Goal: Transaction & Acquisition: Register for event/course

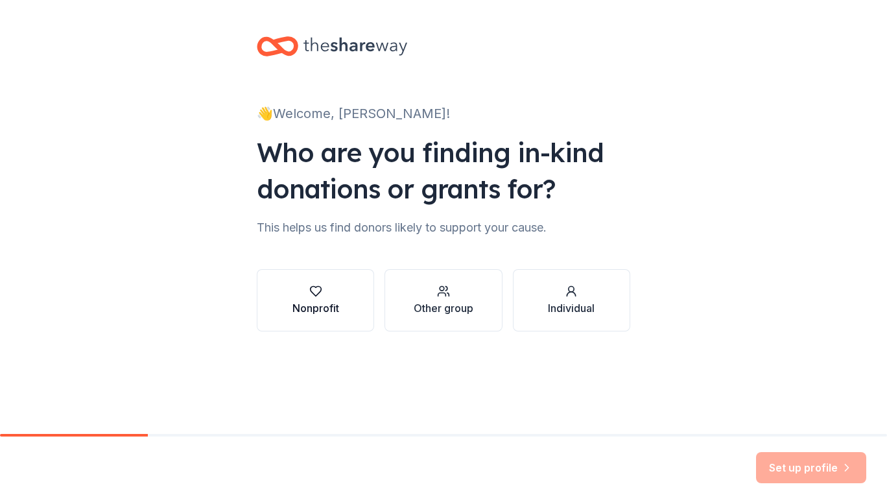
click at [307, 301] on div "Nonprofit" at bounding box center [316, 308] width 47 height 16
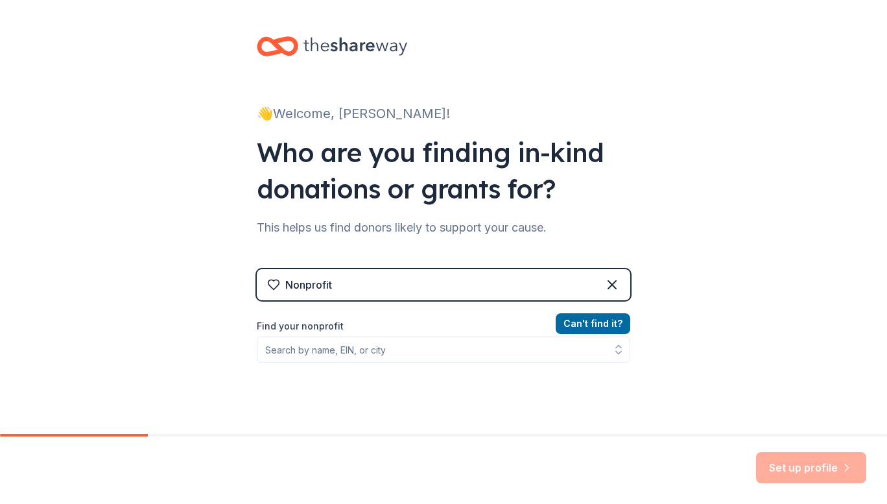
scroll to position [65, 0]
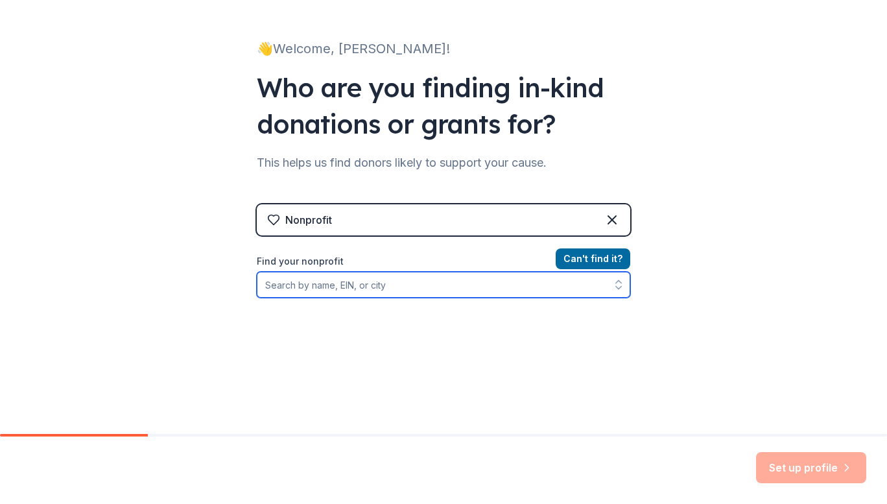
click at [361, 285] on input "Find your nonprofit" at bounding box center [444, 285] width 374 height 26
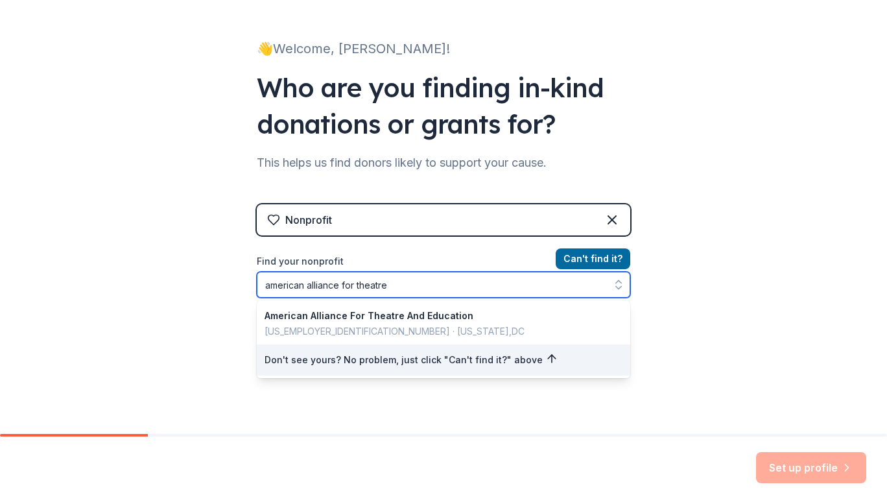
type input "american alliance for theatre"
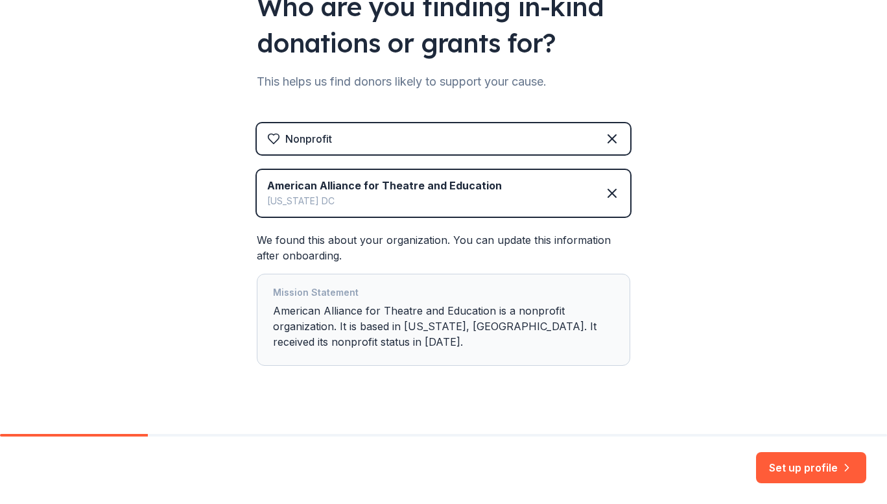
scroll to position [166, 0]
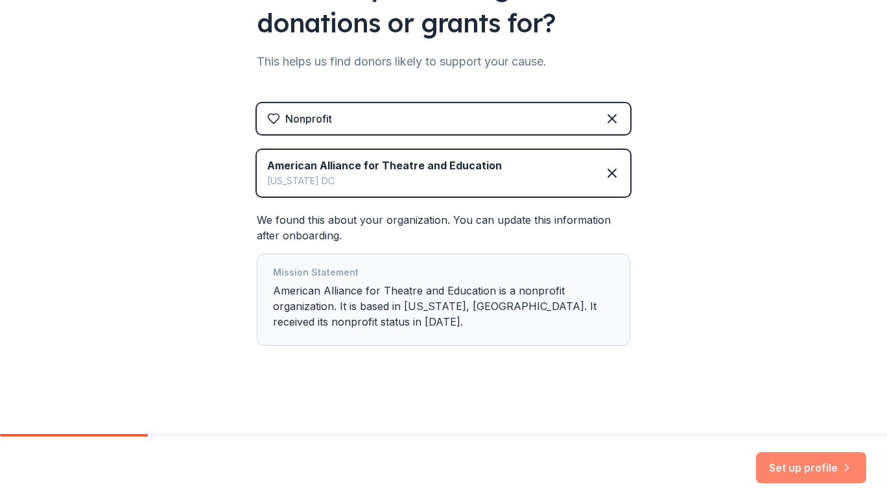
click at [800, 473] on button "Set up profile" at bounding box center [811, 467] width 110 height 31
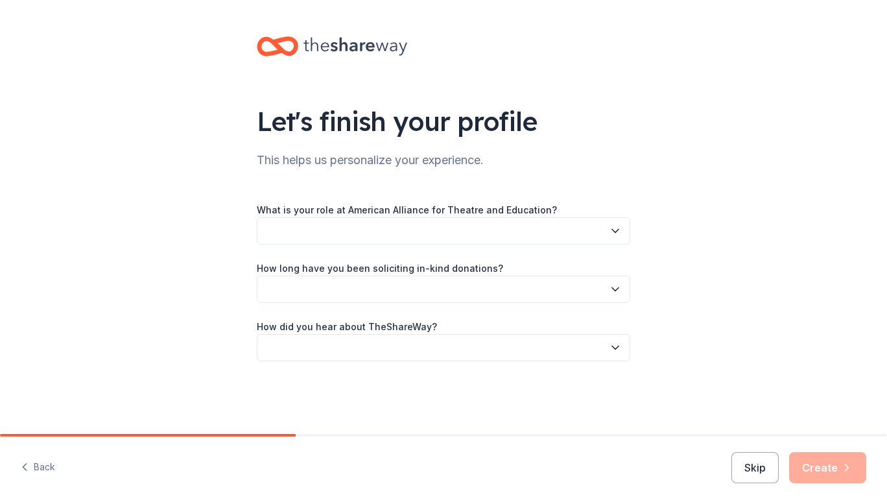
click at [531, 239] on button "button" at bounding box center [444, 230] width 374 height 27
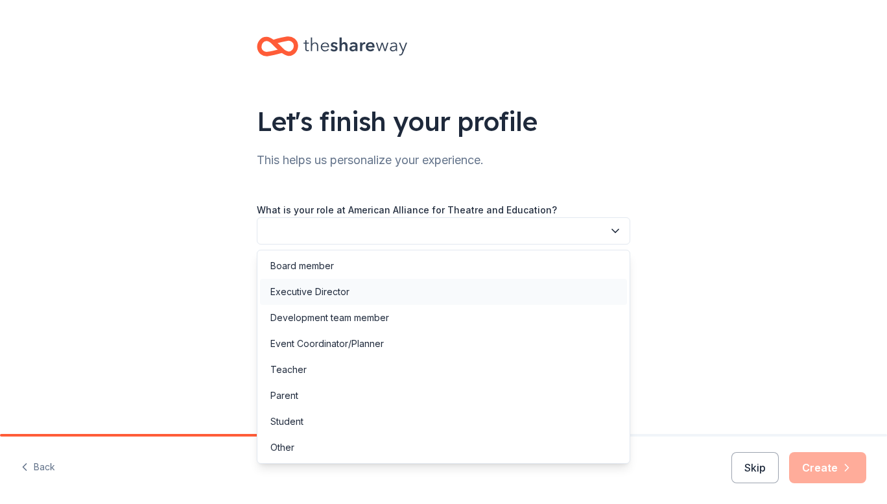
click at [407, 287] on div "Executive Director" at bounding box center [443, 292] width 367 height 26
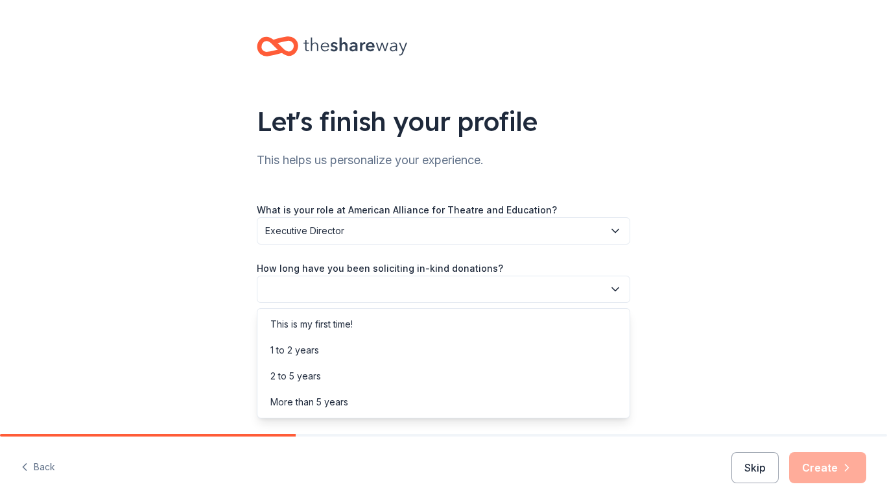
click at [407, 291] on button "button" at bounding box center [444, 289] width 374 height 27
click at [397, 398] on div "More than 5 years" at bounding box center [443, 402] width 367 height 26
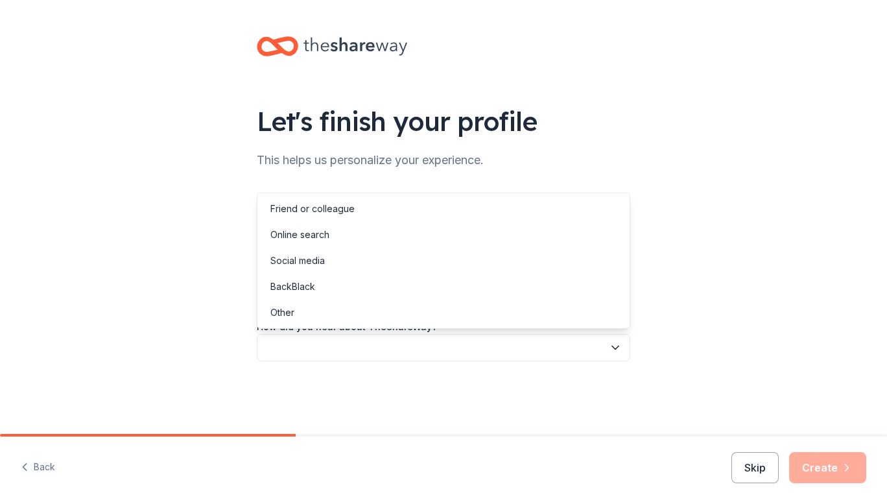
click at [405, 344] on button "button" at bounding box center [444, 347] width 374 height 27
click at [326, 233] on div "Online search" at bounding box center [299, 235] width 59 height 16
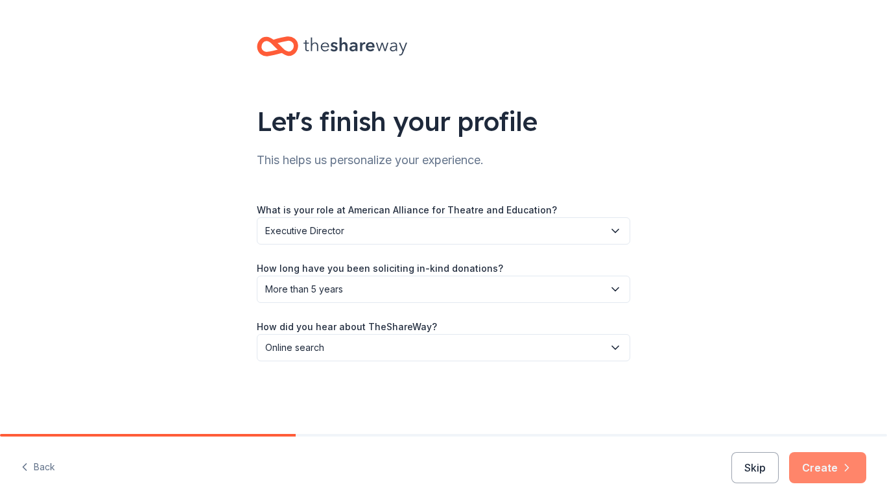
click at [855, 476] on button "Create" at bounding box center [827, 467] width 77 height 31
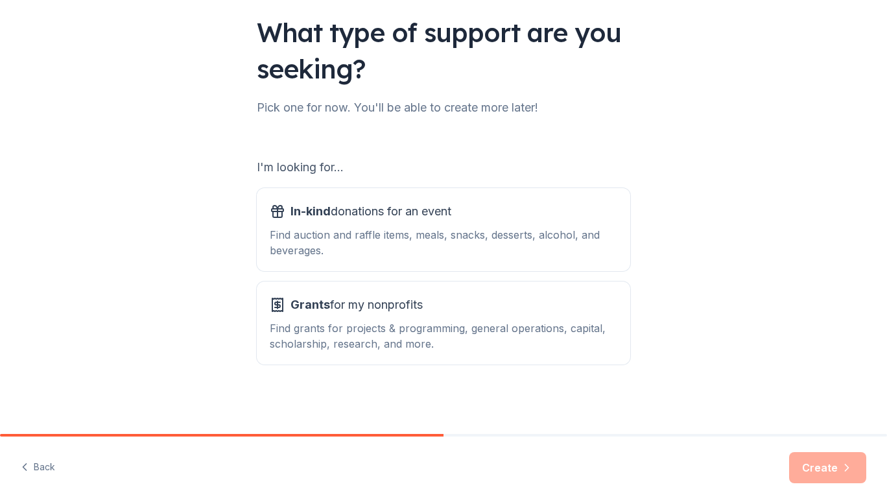
scroll to position [90, 0]
click at [324, 337] on div "Find grants for projects & programming, general operations, capital, scholarshi…" at bounding box center [444, 335] width 348 height 31
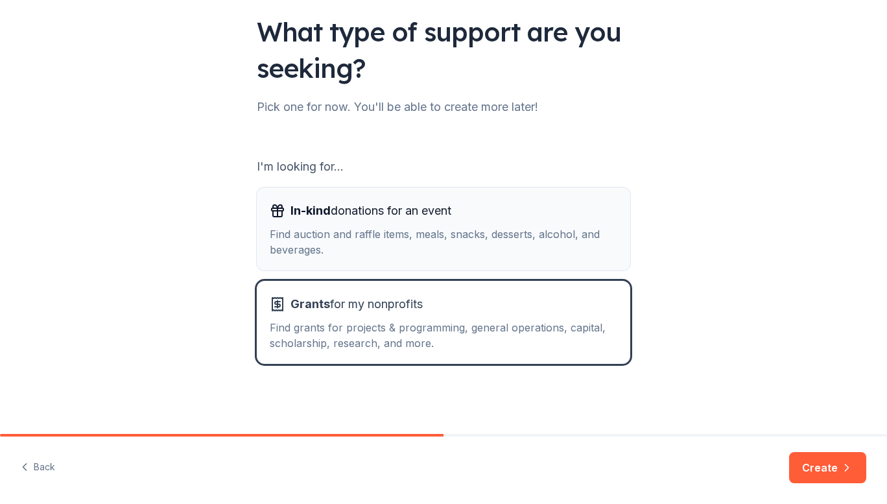
click at [348, 263] on button "In-kind donations for an event Find auction and raffle items, meals, snacks, de…" at bounding box center [444, 228] width 374 height 83
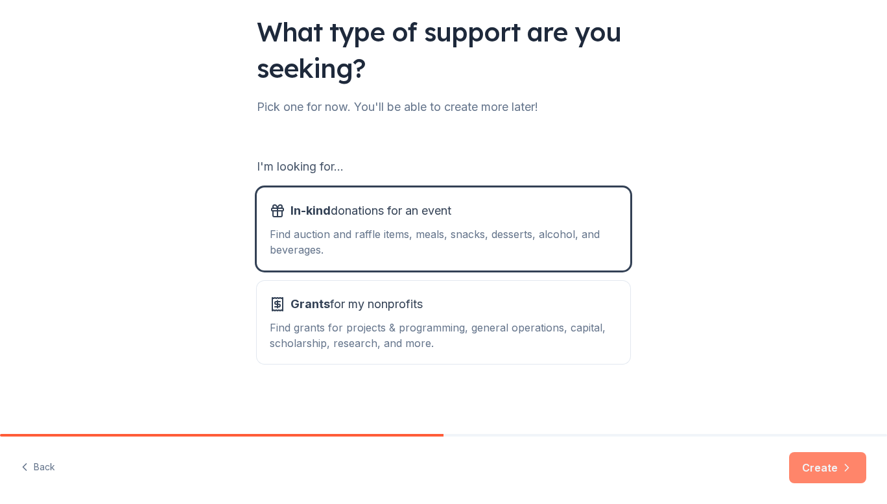
click at [827, 470] on button "Create" at bounding box center [827, 467] width 77 height 31
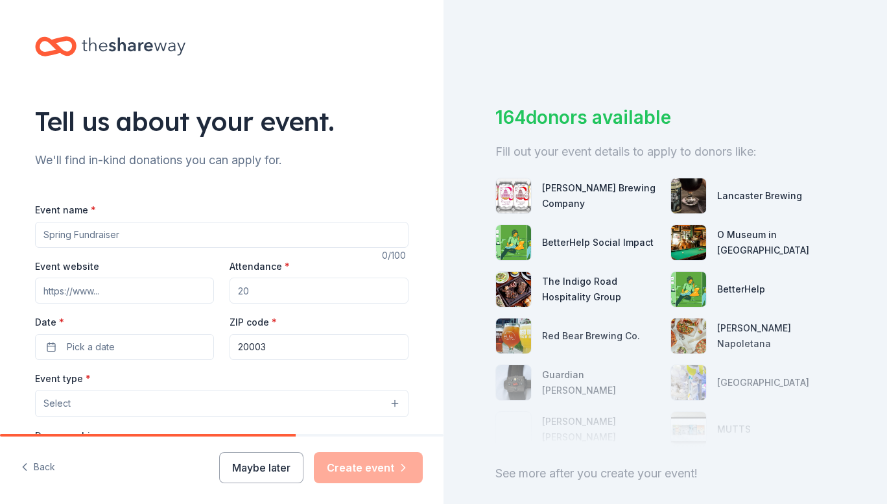
click at [60, 232] on input "Event name *" at bounding box center [222, 235] width 374 height 26
type input "Annual Online Auction"
click at [91, 282] on input "Event website" at bounding box center [124, 291] width 179 height 26
paste input "https://givebutter.com/c/aateauction"
type input "https://givebutter.com/c/aateauction"
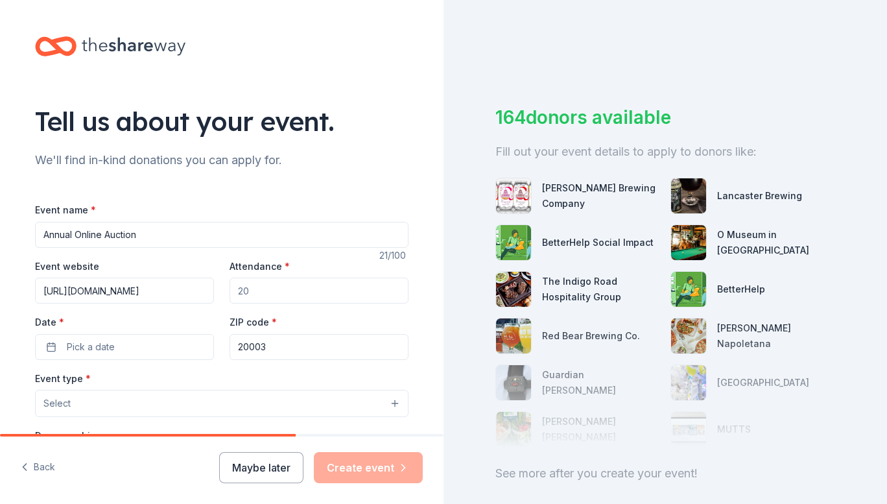
click at [289, 178] on div "Tell us about your event. We'll find in-kind donations you can apply for. Event…" at bounding box center [221, 431] width 415 height 863
click at [258, 281] on input "Attendance *" at bounding box center [319, 291] width 179 height 26
type input "20"
click at [71, 340] on span "Pick a date" at bounding box center [91, 347] width 48 height 16
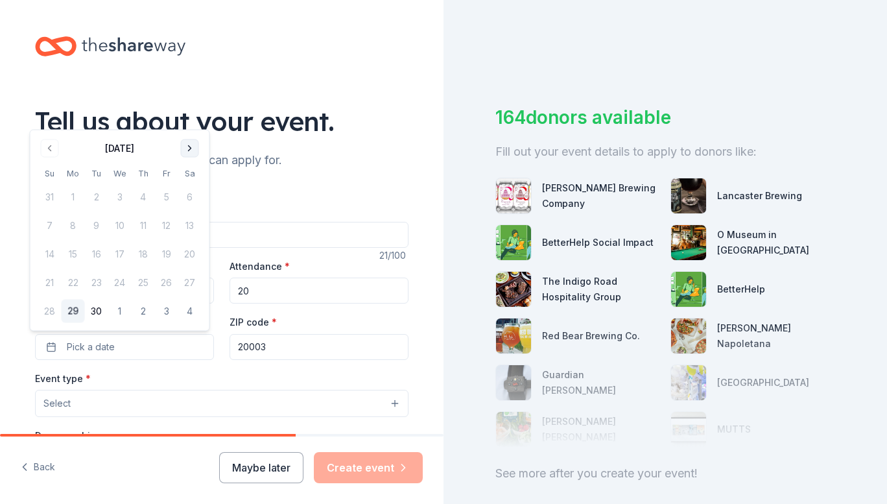
click at [188, 151] on button "Go to next month" at bounding box center [190, 148] width 18 height 18
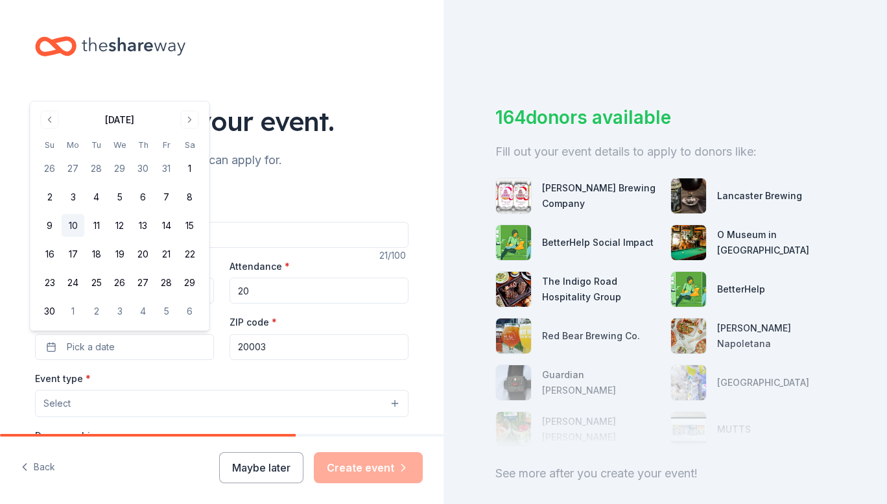
click at [71, 224] on button "10" at bounding box center [73, 225] width 23 height 23
click at [68, 283] on button "24" at bounding box center [73, 282] width 23 height 23
click at [73, 253] on button "17" at bounding box center [73, 254] width 23 height 23
click at [266, 181] on div "Event name * Annual Online Auction 21 /100 Event website https://givebutter.com…" at bounding box center [222, 491] width 374 height 620
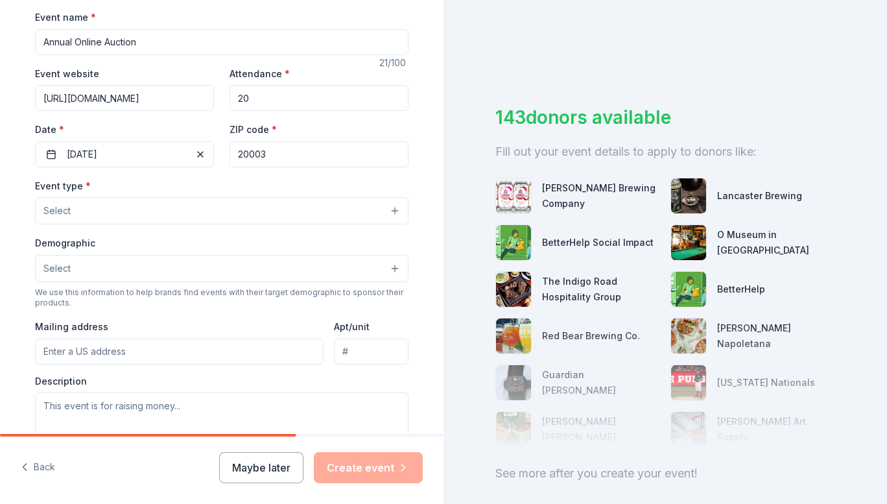
scroll to position [195, 0]
click at [113, 211] on button "Select" at bounding box center [222, 208] width 374 height 27
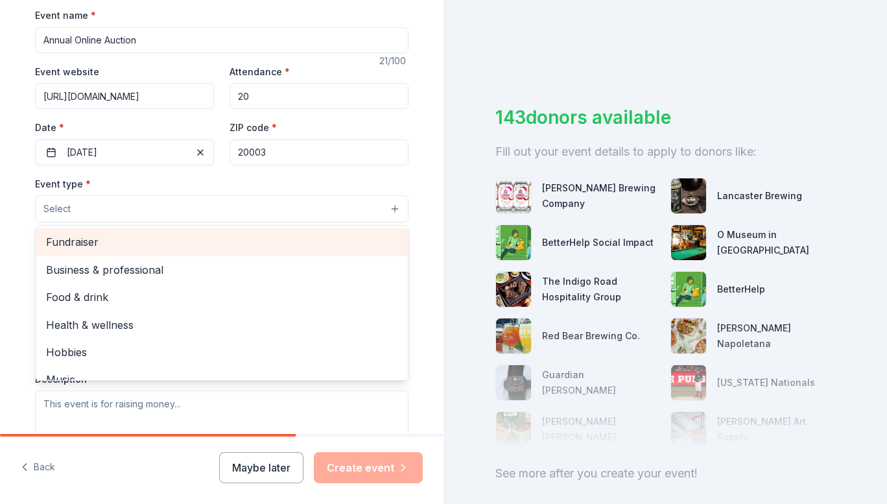
click at [121, 245] on span "Fundraiser" at bounding box center [222, 241] width 352 height 17
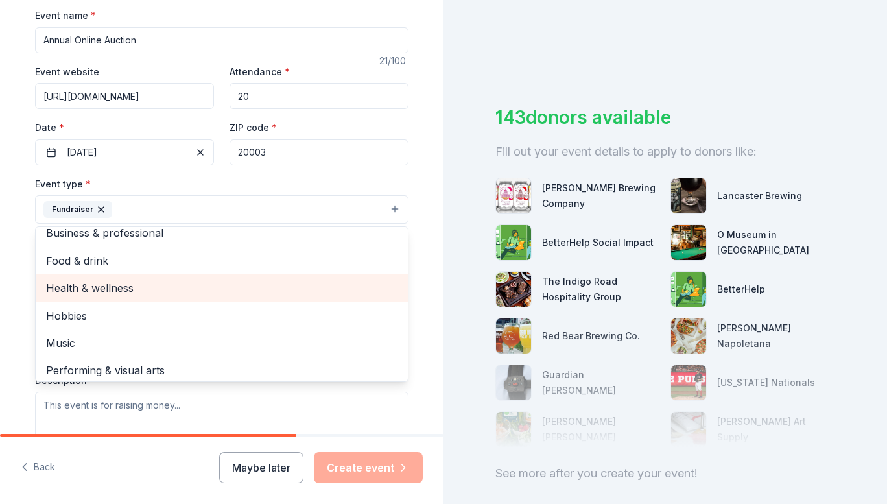
scroll to position [16, 0]
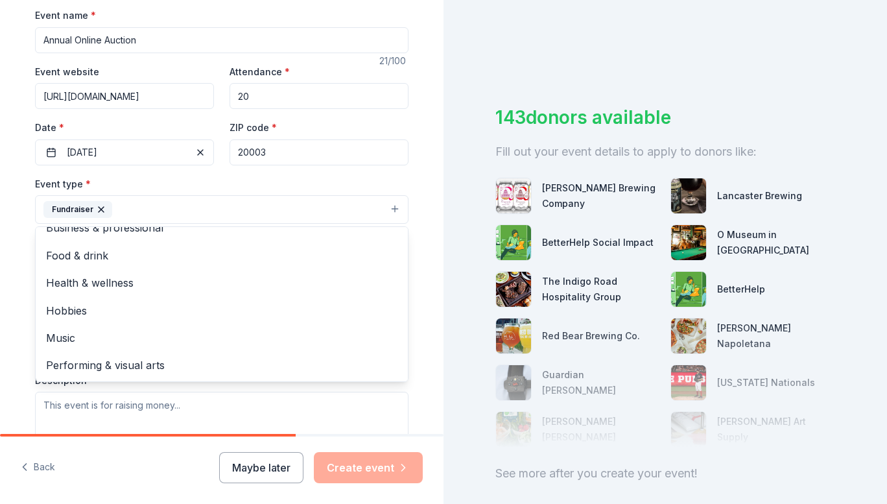
click at [252, 186] on div "Event type * Fundraiser Business & professional Food & drink Health & wellness …" at bounding box center [222, 200] width 374 height 49
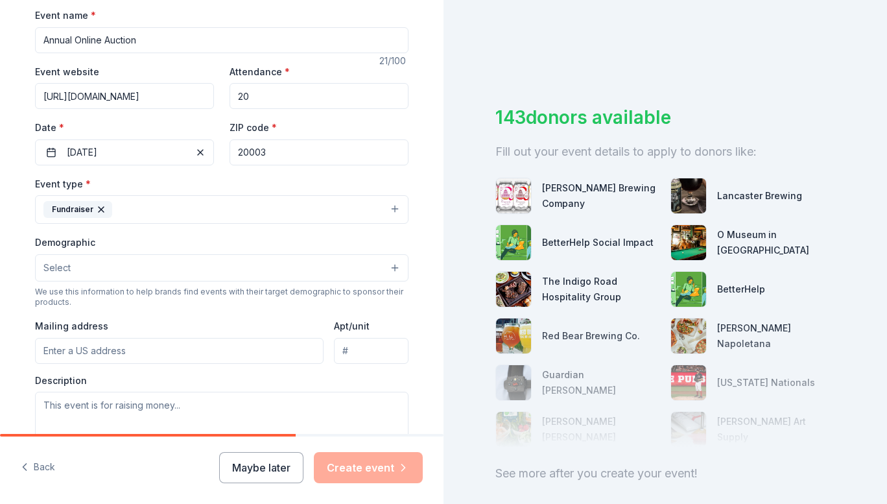
click at [175, 259] on button "Select" at bounding box center [222, 267] width 374 height 27
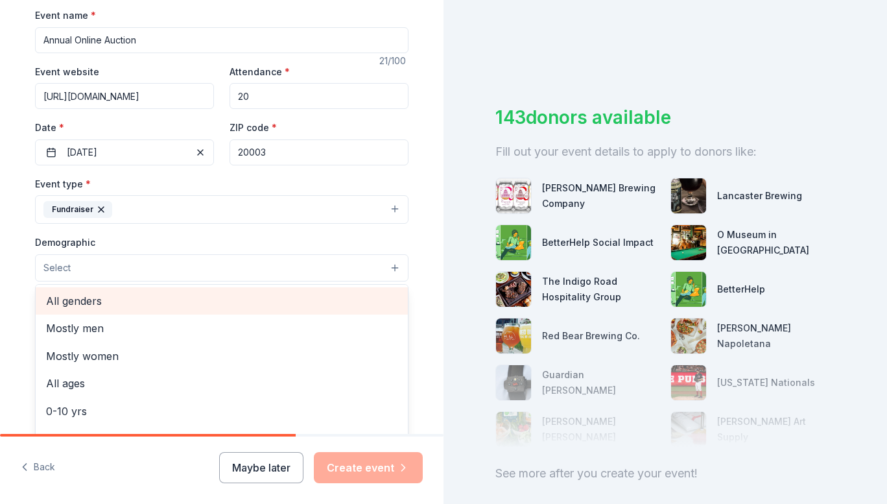
click at [169, 297] on span "All genders" at bounding box center [222, 301] width 352 height 17
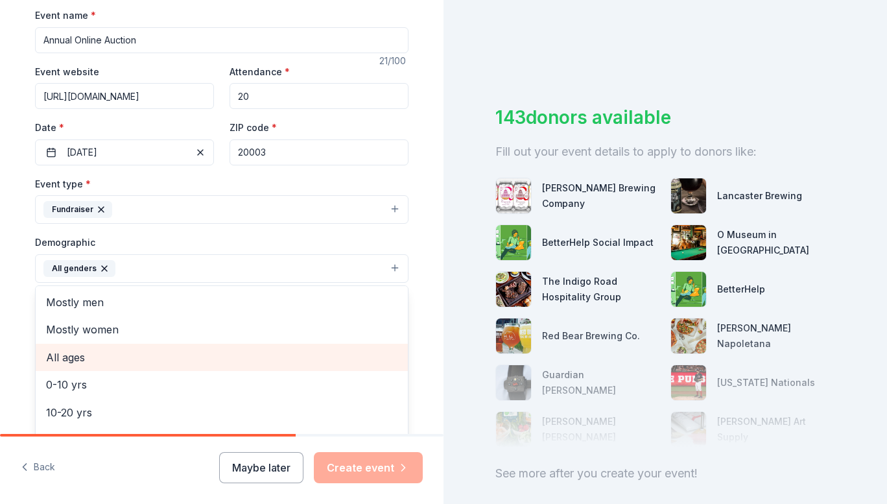
click at [114, 354] on span "All ages" at bounding box center [222, 357] width 352 height 17
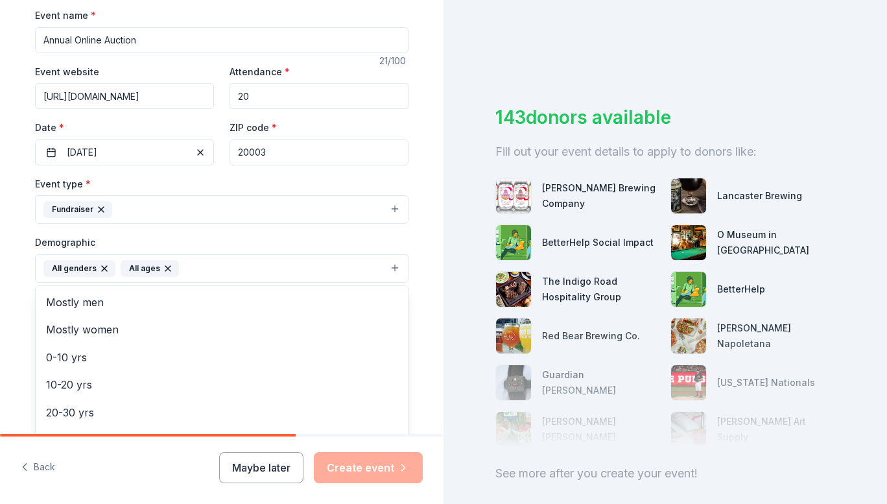
click at [278, 237] on div "Demographic All genders All ages Mostly men Mostly women 0-10 yrs 10-20 yrs 20-…" at bounding box center [222, 258] width 374 height 49
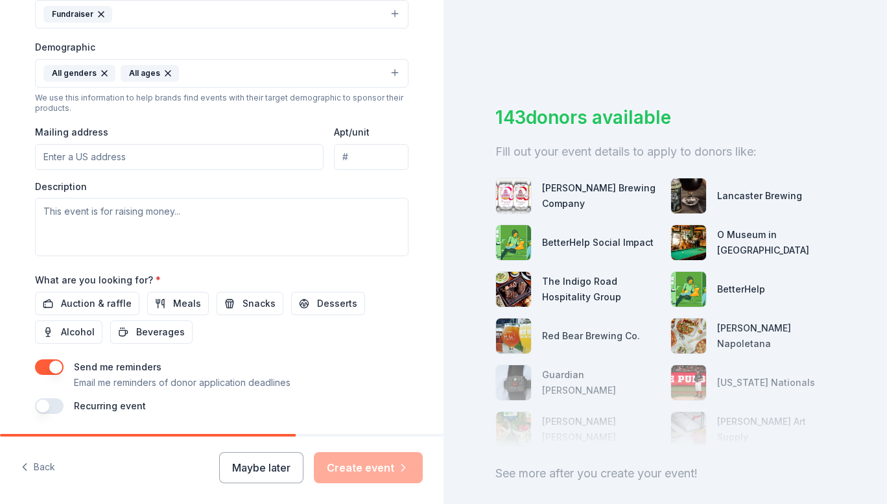
scroll to position [432, 0]
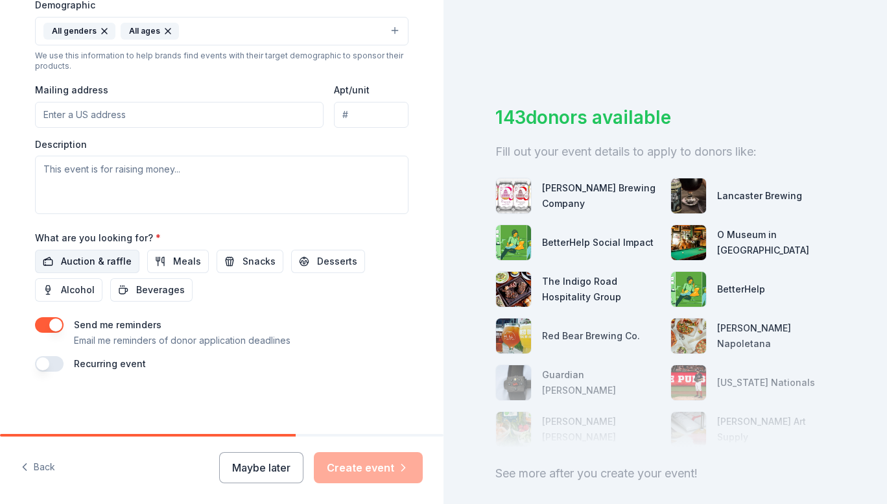
click at [71, 259] on span "Auction & raffle" at bounding box center [96, 262] width 71 height 16
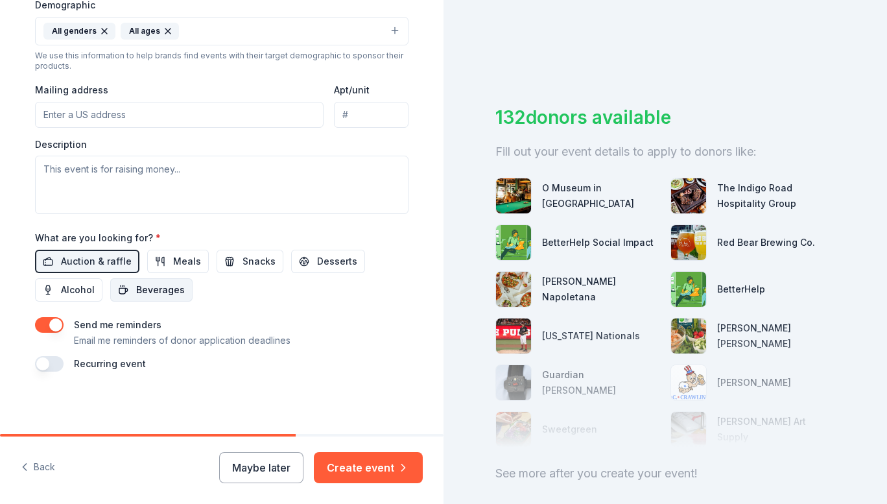
click at [149, 294] on span "Beverages" at bounding box center [160, 290] width 49 height 16
click at [377, 471] on button "Create event" at bounding box center [368, 467] width 109 height 31
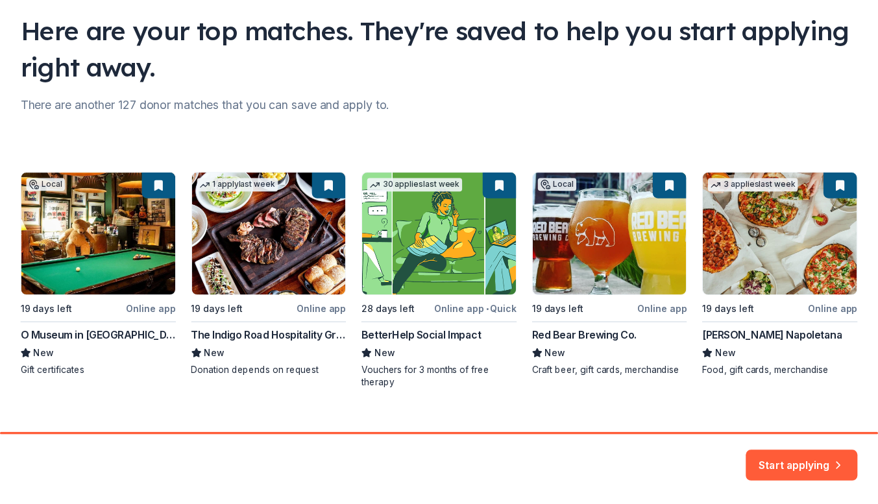
scroll to position [112, 0]
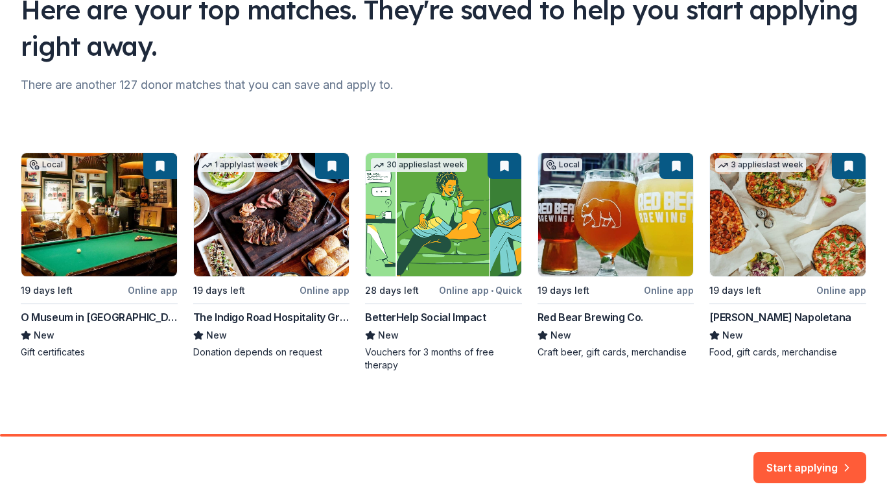
drag, startPoint x: 858, startPoint y: 313, endPoint x: 702, endPoint y: 316, distance: 155.7
click at [702, 318] on div "Here are your top matches. They're saved to help you start applying right away.…" at bounding box center [443, 160] width 887 height 545
drag, startPoint x: 416, startPoint y: 315, endPoint x: 363, endPoint y: 315, distance: 53.2
click at [363, 315] on div "Local 19 days left Online app O Museum in The Mansion New Gift certificates 1 a…" at bounding box center [444, 261] width 846 height 219
drag, startPoint x: 363, startPoint y: 315, endPoint x: 594, endPoint y: 371, distance: 238.3
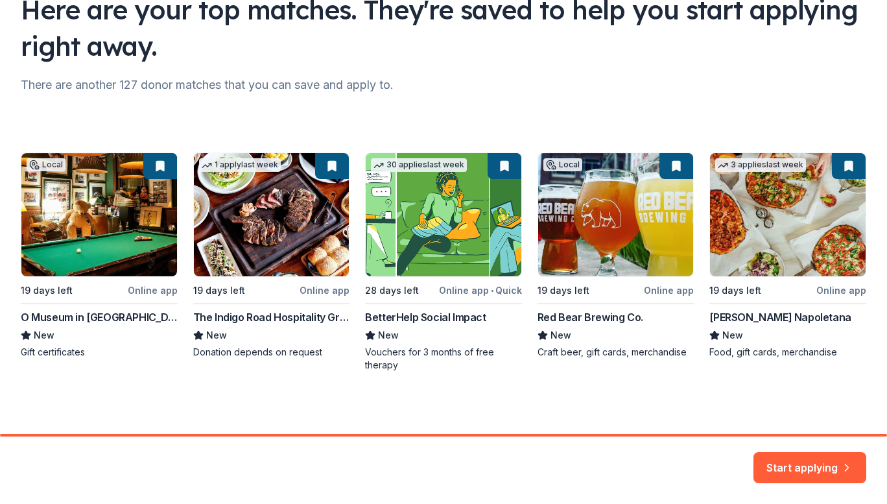
click at [594, 371] on div "Local 19 days left Online app O Museum in The Mansion New Gift certificates 1 a…" at bounding box center [444, 261] width 846 height 219
click at [366, 336] on div "Local 19 days left Online app O Museum in The Mansion New Gift certificates 1 a…" at bounding box center [444, 261] width 846 height 219
click at [852, 470] on button "Start applying" at bounding box center [810, 459] width 113 height 31
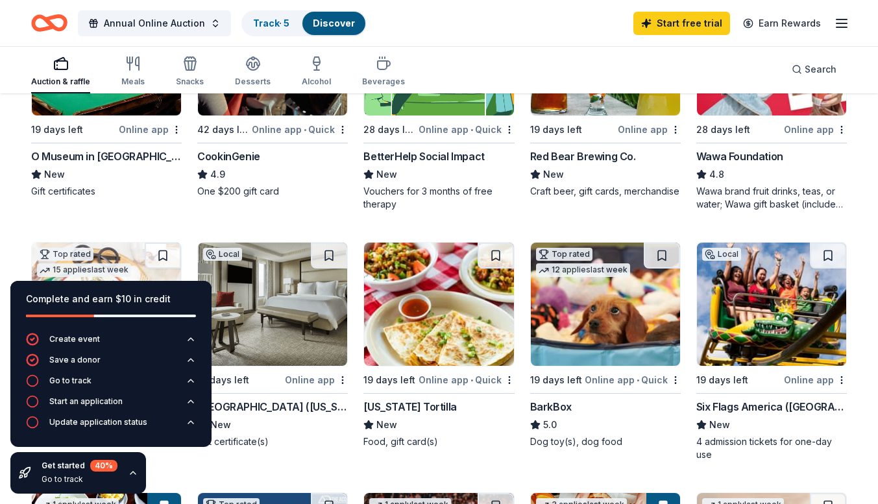
scroll to position [259, 0]
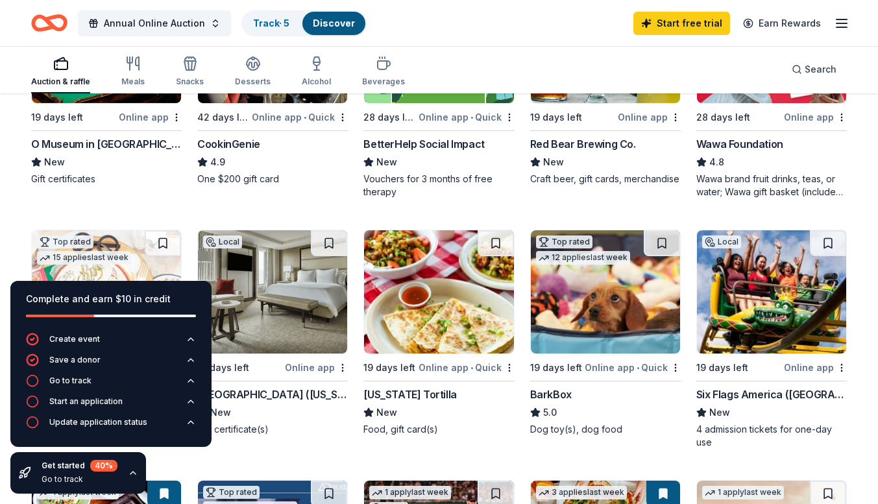
click at [132, 473] on icon "button" at bounding box center [133, 473] width 10 height 10
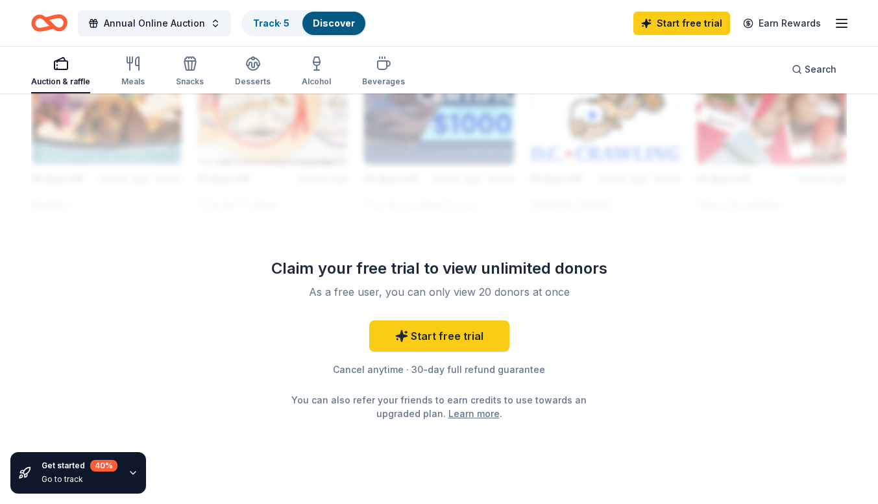
scroll to position [1232, 0]
click at [446, 329] on link "Start free trial" at bounding box center [439, 334] width 140 height 31
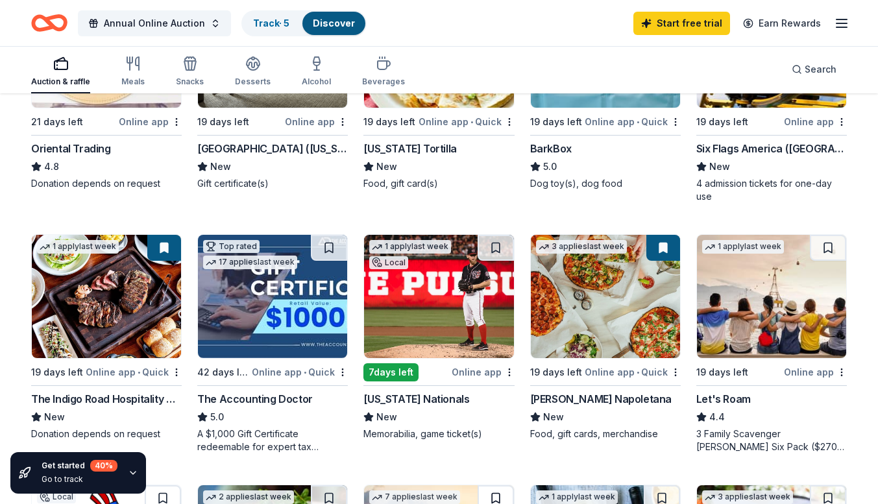
scroll to position [389, 0]
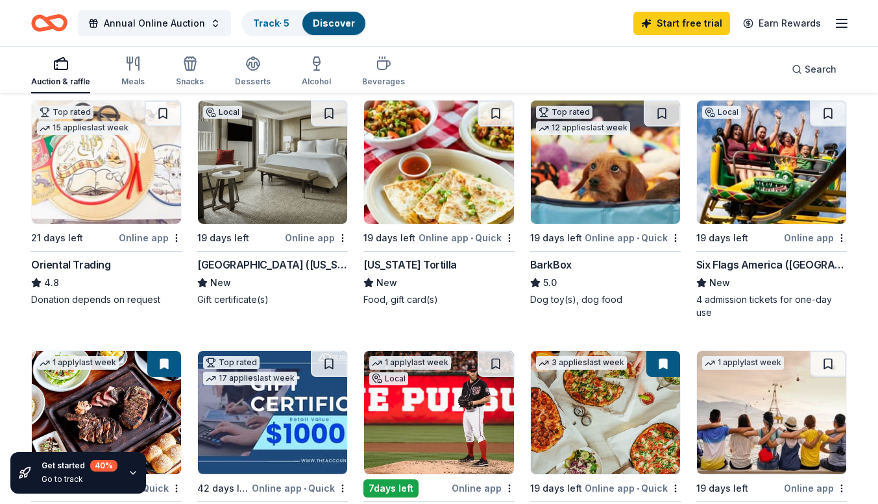
click at [595, 205] on img at bounding box center [605, 162] width 149 height 123
click at [409, 267] on div "California Tortilla" at bounding box center [409, 265] width 93 height 16
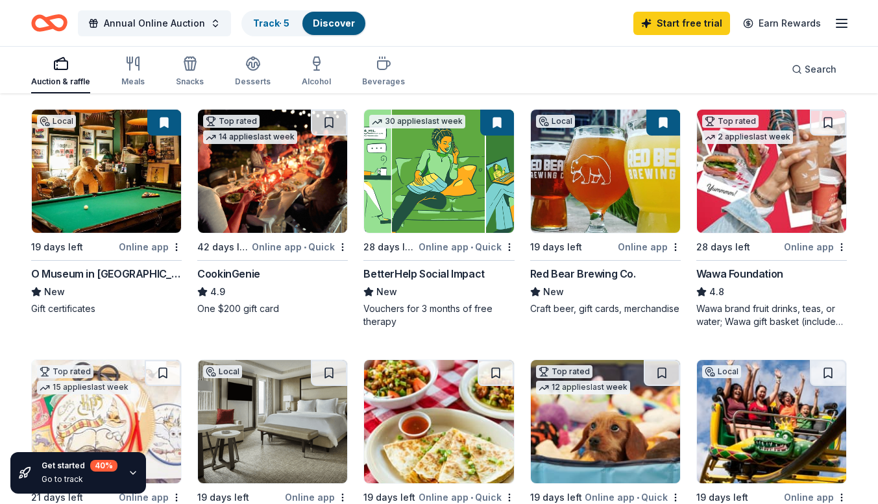
scroll to position [0, 0]
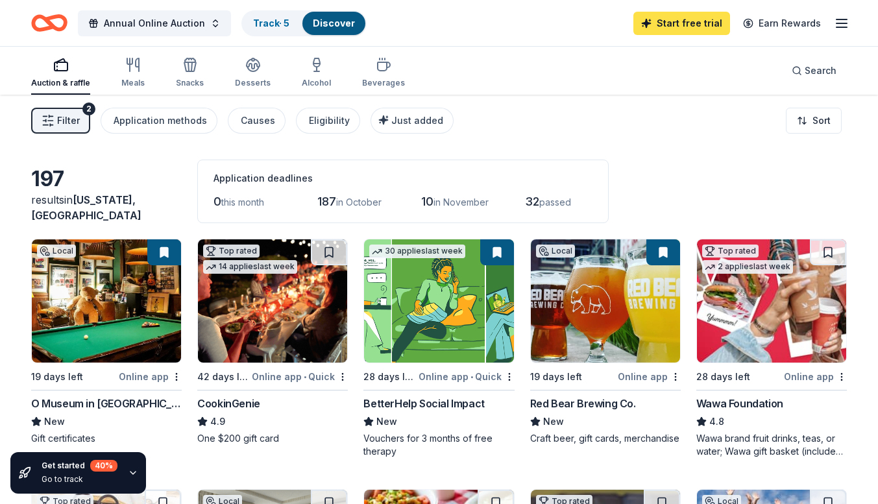
click at [678, 25] on link "Start free trial" at bounding box center [681, 23] width 97 height 23
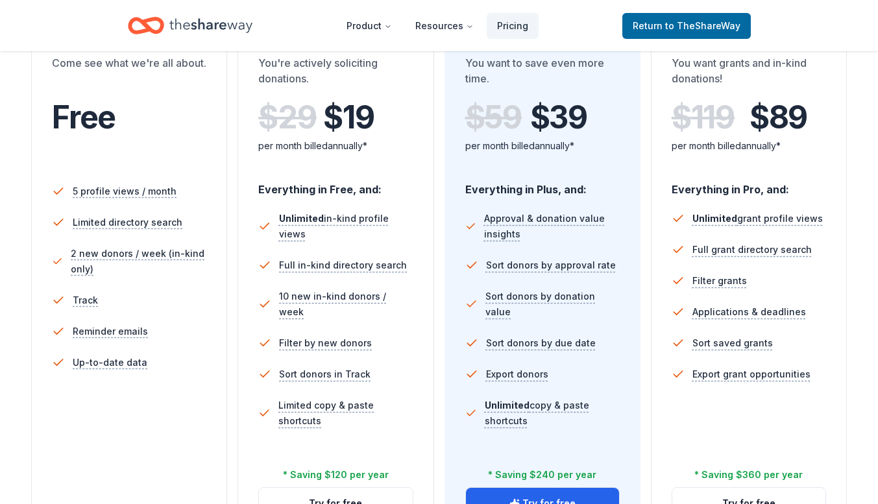
scroll to position [454, 0]
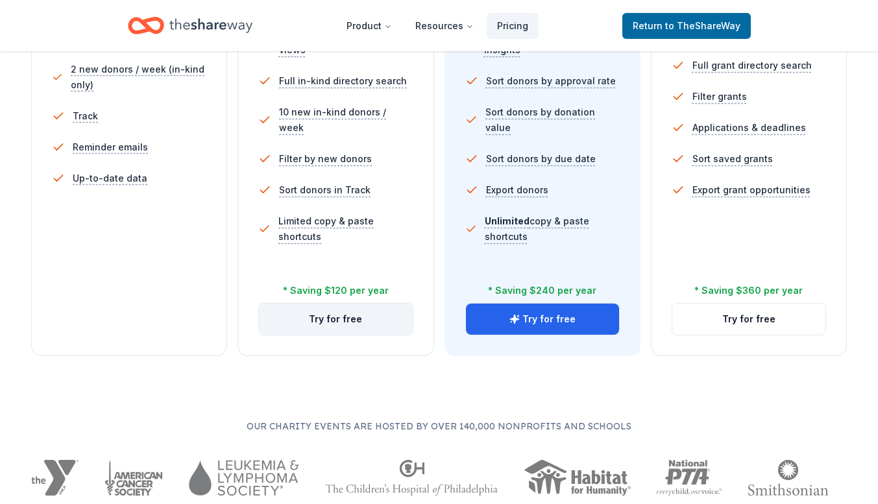
click at [337, 326] on button "Try for free" at bounding box center [335, 319] width 153 height 31
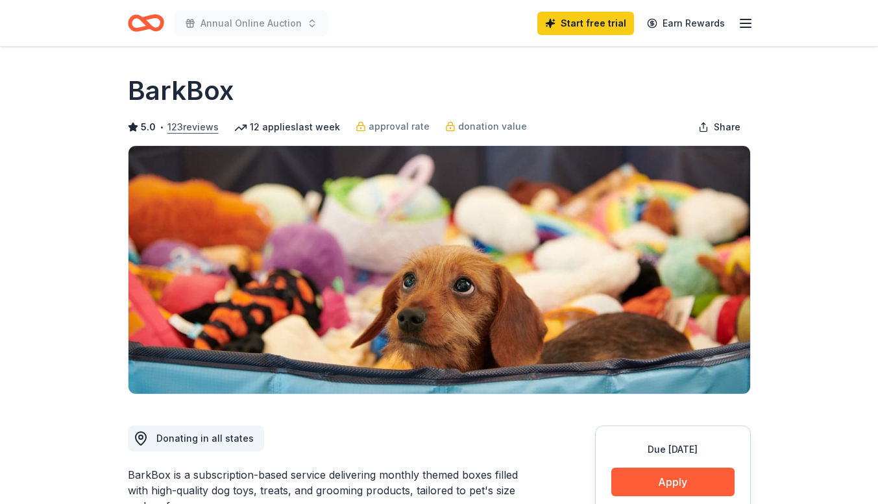
click at [186, 128] on button "123 reviews" at bounding box center [192, 127] width 51 height 16
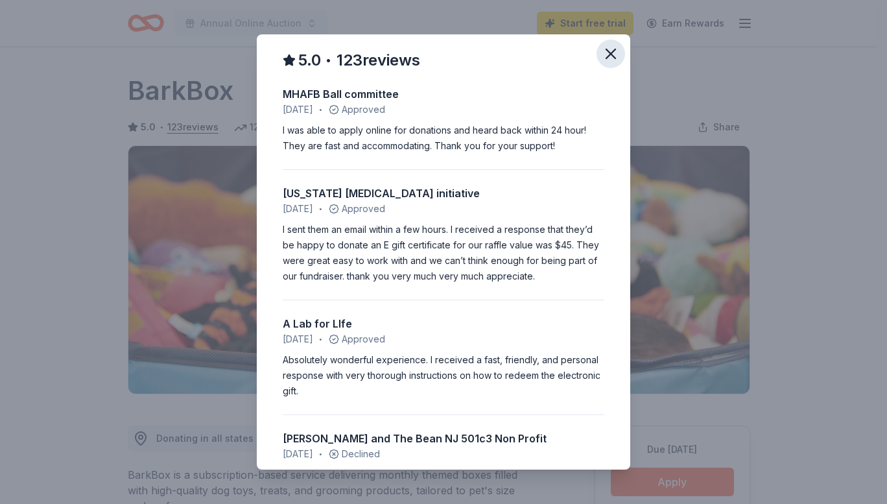
click at [597, 59] on button "button" at bounding box center [611, 54] width 29 height 29
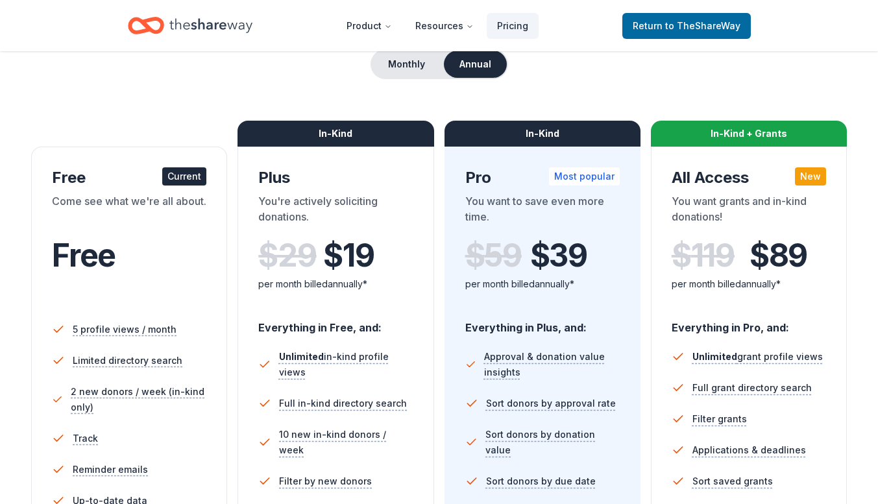
scroll to position [130, 0]
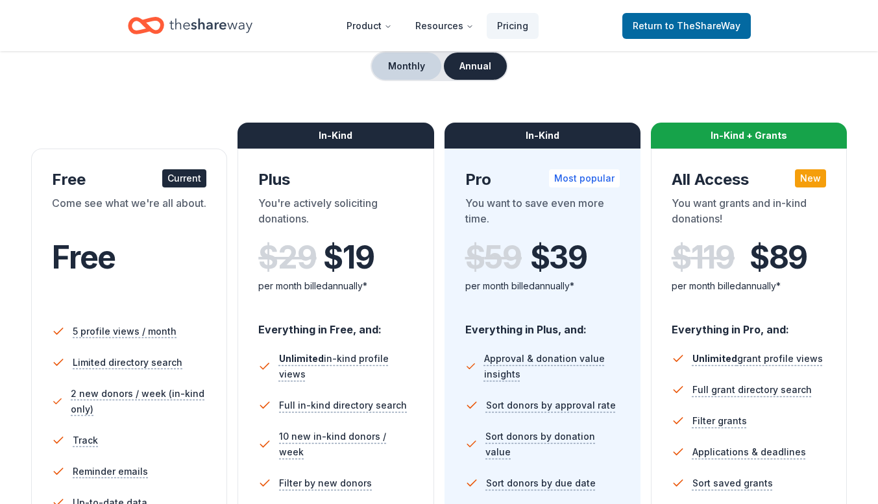
click at [388, 78] on button "Monthly" at bounding box center [406, 66] width 69 height 27
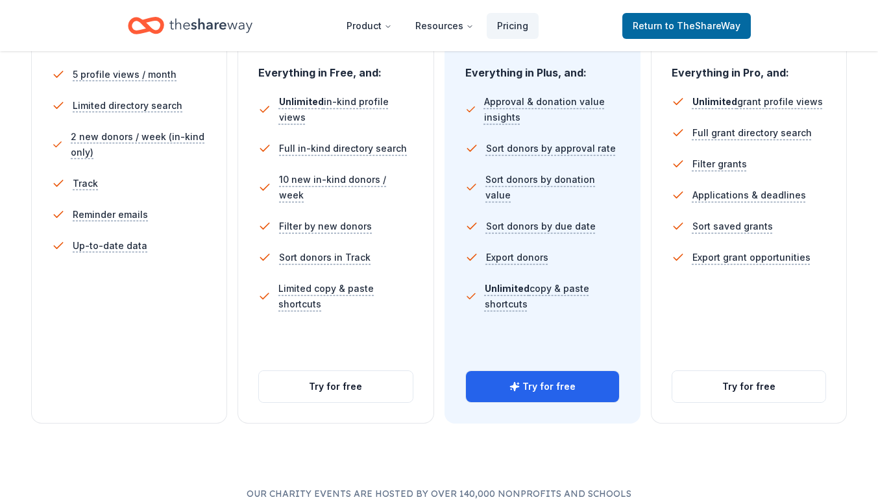
scroll to position [389, 0]
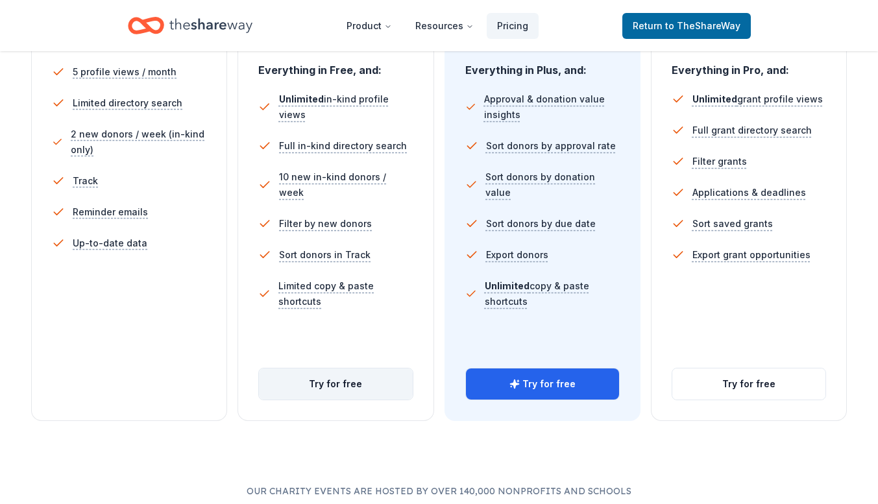
click at [337, 388] on button "Try for free" at bounding box center [335, 383] width 153 height 31
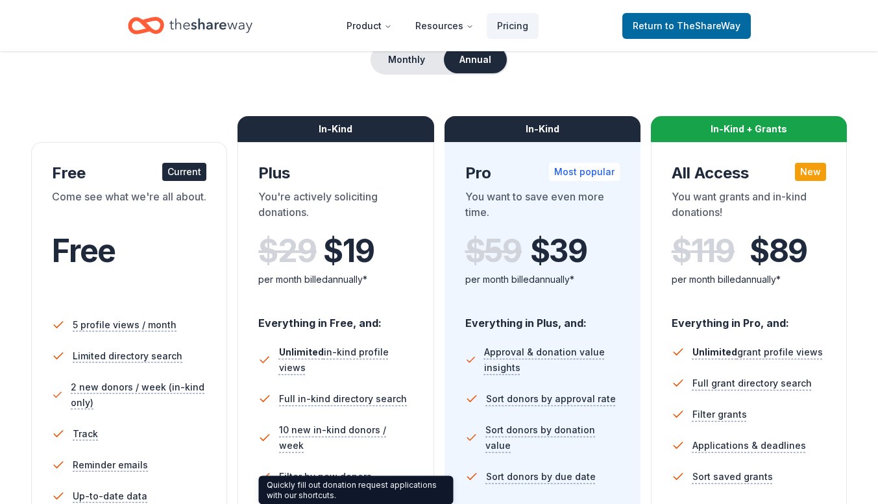
scroll to position [130, 0]
